Goal: Transaction & Acquisition: Purchase product/service

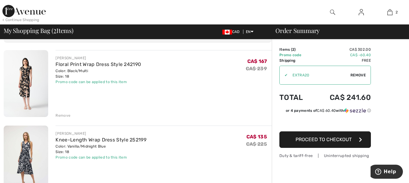
scroll to position [41, 0]
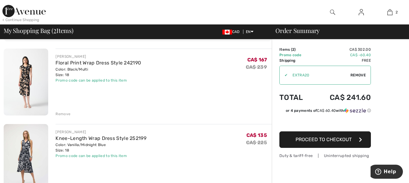
click at [355, 75] on span "Remove" at bounding box center [357, 74] width 15 height 5
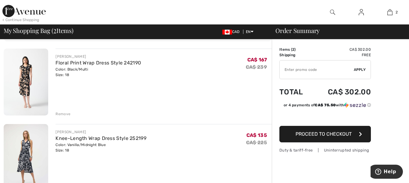
click at [322, 68] on input "TEXT" at bounding box center [317, 69] width 74 height 18
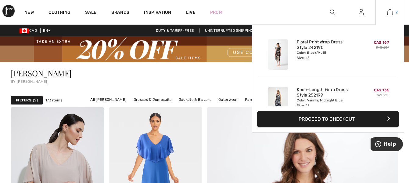
click at [390, 13] on img at bounding box center [389, 12] width 5 height 7
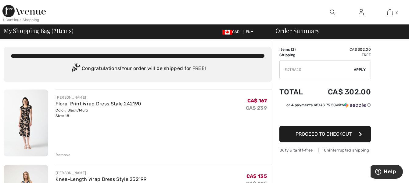
type input "EXTRA20"
click at [356, 70] on span "Apply" at bounding box center [360, 69] width 12 height 5
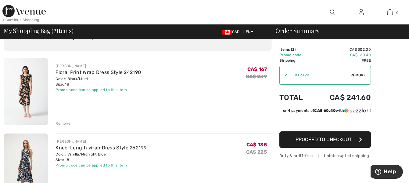
scroll to position [30, 0]
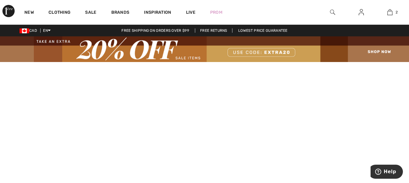
click at [372, 52] on img at bounding box center [204, 49] width 409 height 26
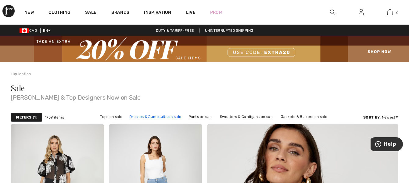
click at [153, 116] on link "Dresses & Jumpsuits on sale" at bounding box center [155, 117] width 58 height 8
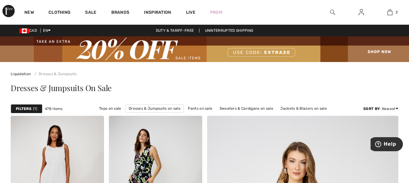
click at [33, 108] on span "1" at bounding box center [35, 108] width 4 height 5
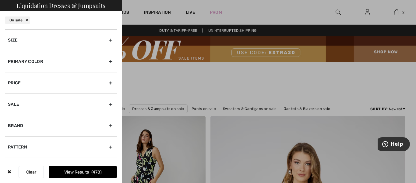
click at [101, 39] on div "Size" at bounding box center [61, 39] width 112 height 21
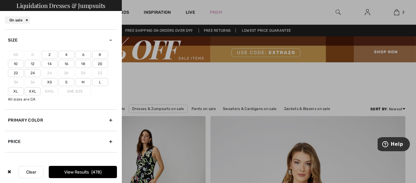
click at [66, 63] on label "16" at bounding box center [67, 64] width 16 height 8
click at [0, 0] on input"] "16" at bounding box center [0, 0] width 0 height 0
click at [80, 63] on label "18" at bounding box center [83, 64] width 16 height 8
click at [0, 0] on input"] "18" at bounding box center [0, 0] width 0 height 0
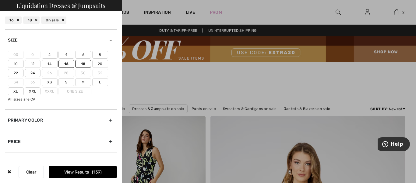
click at [28, 90] on label "Xxl" at bounding box center [33, 91] width 16 height 8
click at [0, 0] on input"] "Xxl" at bounding box center [0, 0] width 0 height 0
click at [85, 168] on button "View Results 143" at bounding box center [83, 172] width 68 height 12
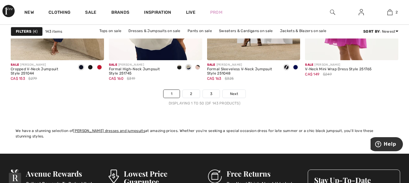
scroll to position [2683, 0]
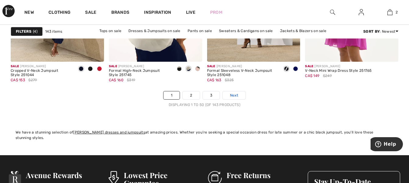
click at [231, 95] on span "Next" at bounding box center [234, 94] width 8 height 5
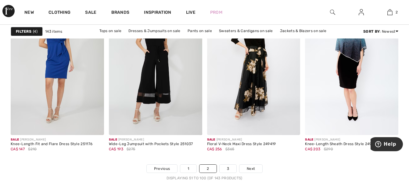
scroll to position [2622, 0]
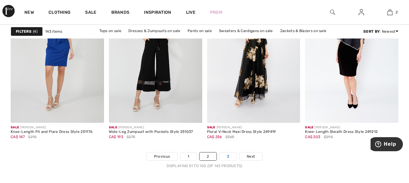
click at [228, 156] on link "3" at bounding box center [228, 156] width 17 height 8
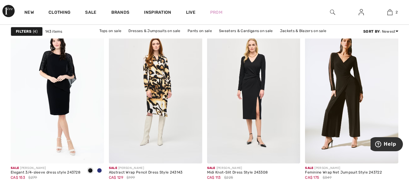
scroll to position [866, 0]
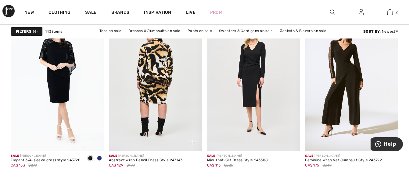
click at [159, 78] on img at bounding box center [155, 81] width 93 height 140
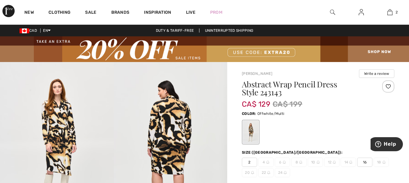
click at [62, 126] on img at bounding box center [57, 147] width 114 height 170
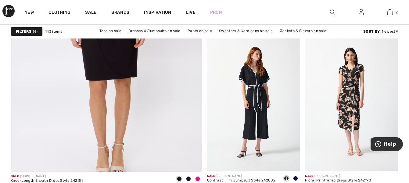
scroll to position [1646, 0]
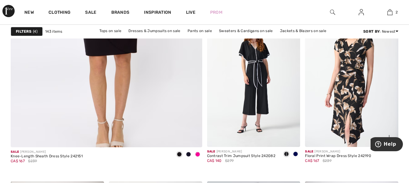
click at [351, 102] on img at bounding box center [351, 77] width 93 height 140
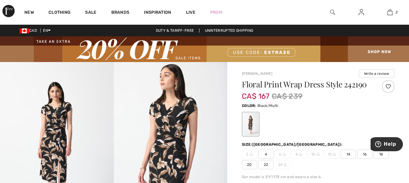
click at [367, 154] on span "16" at bounding box center [364, 153] width 15 height 9
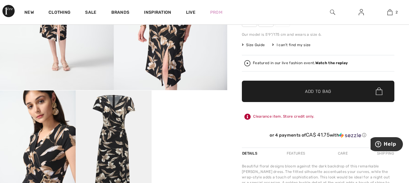
scroll to position [146, 0]
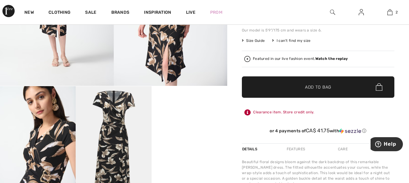
click at [320, 90] on span "Add to Bag" at bounding box center [318, 87] width 26 height 6
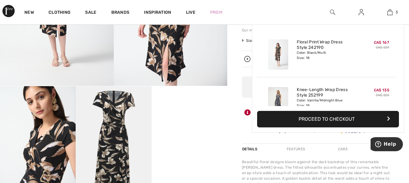
scroll to position [66, 0]
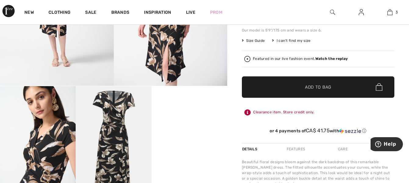
click at [343, 84] on span "✔ Added to Bag Add to Bag" at bounding box center [318, 86] width 152 height 21
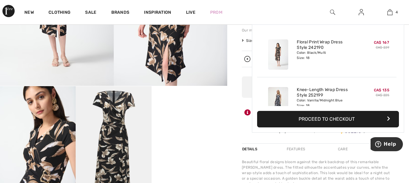
scroll to position [114, 0]
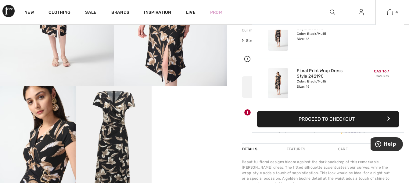
click at [337, 119] on button "Proceed to Checkout" at bounding box center [328, 119] width 142 height 16
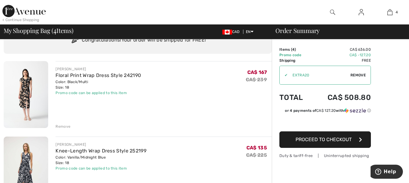
scroll to position [30, 0]
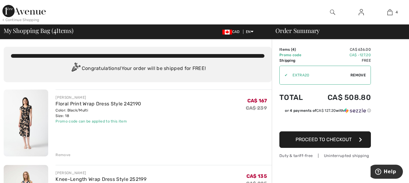
click at [64, 155] on div "Remove" at bounding box center [62, 154] width 15 height 5
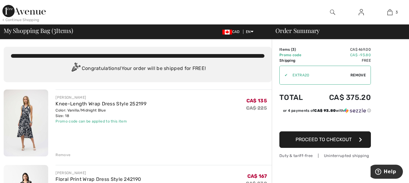
click at [64, 155] on div "Remove" at bounding box center [62, 154] width 15 height 5
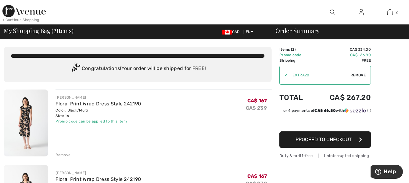
click at [64, 155] on div "Remove" at bounding box center [62, 154] width 15 height 5
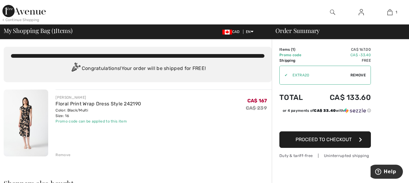
click at [64, 155] on div "Remove" at bounding box center [62, 154] width 15 height 5
